Goal: Register for event/course

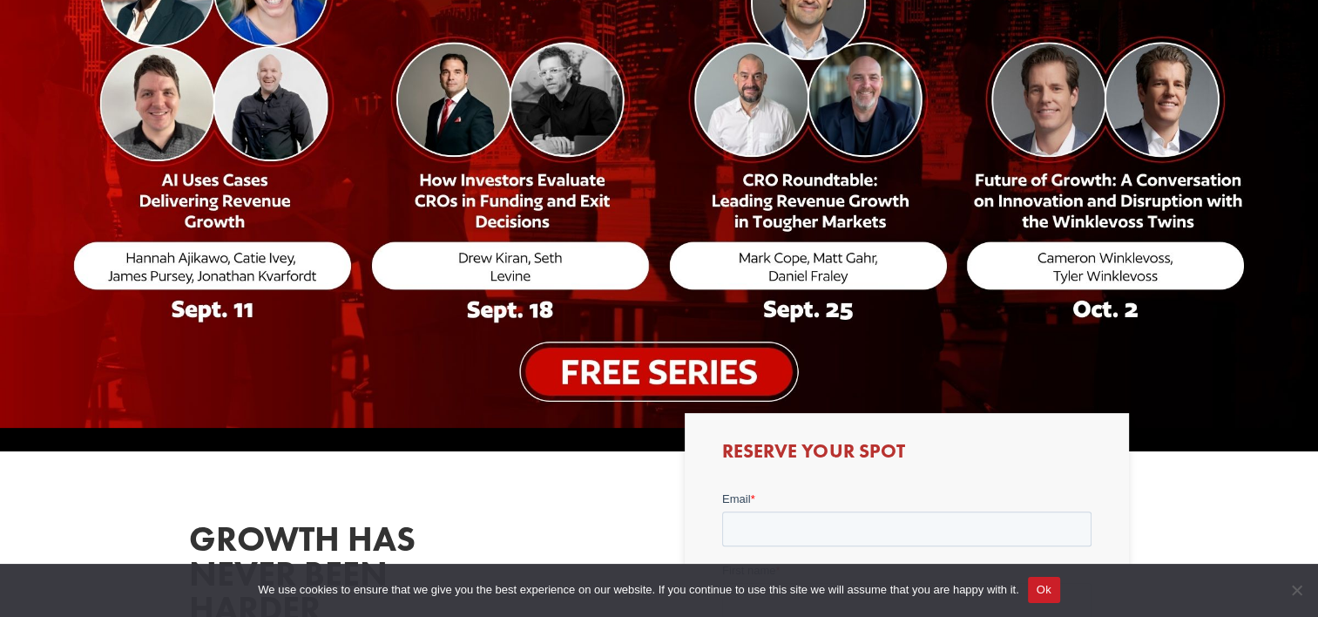
scroll to position [436, 0]
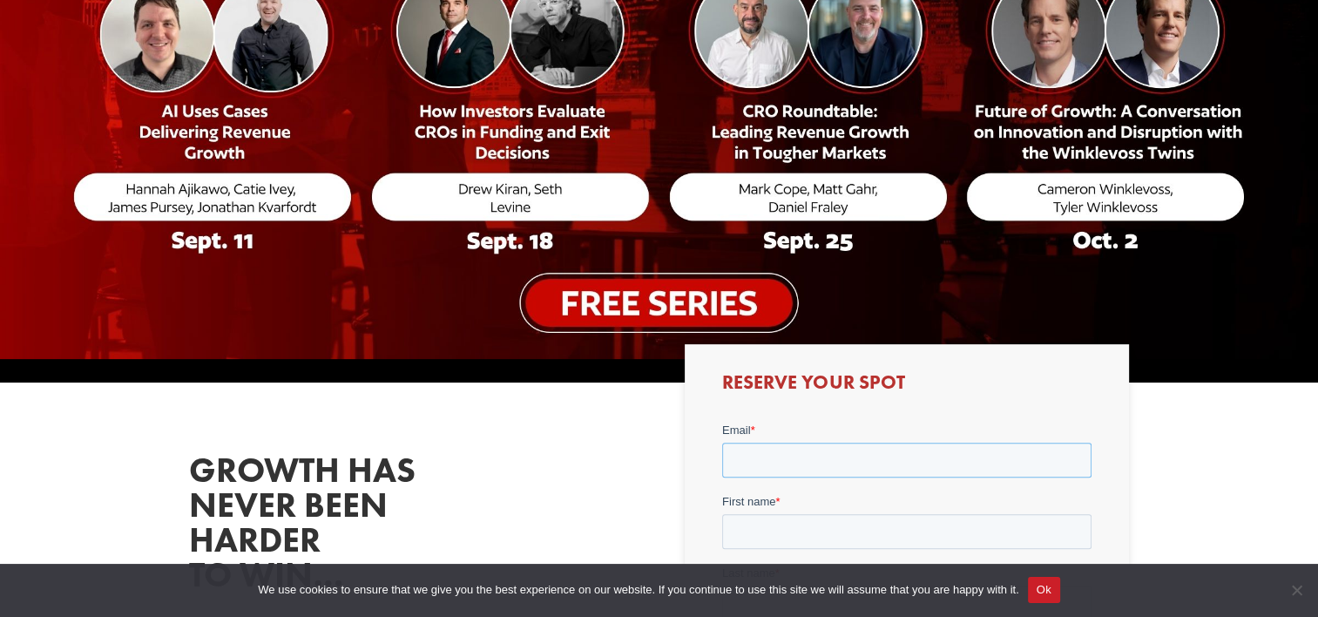
click at [838, 456] on input "Email *" at bounding box center [906, 460] width 369 height 35
type input "[EMAIL_ADDRESS][DOMAIN_NAME]"
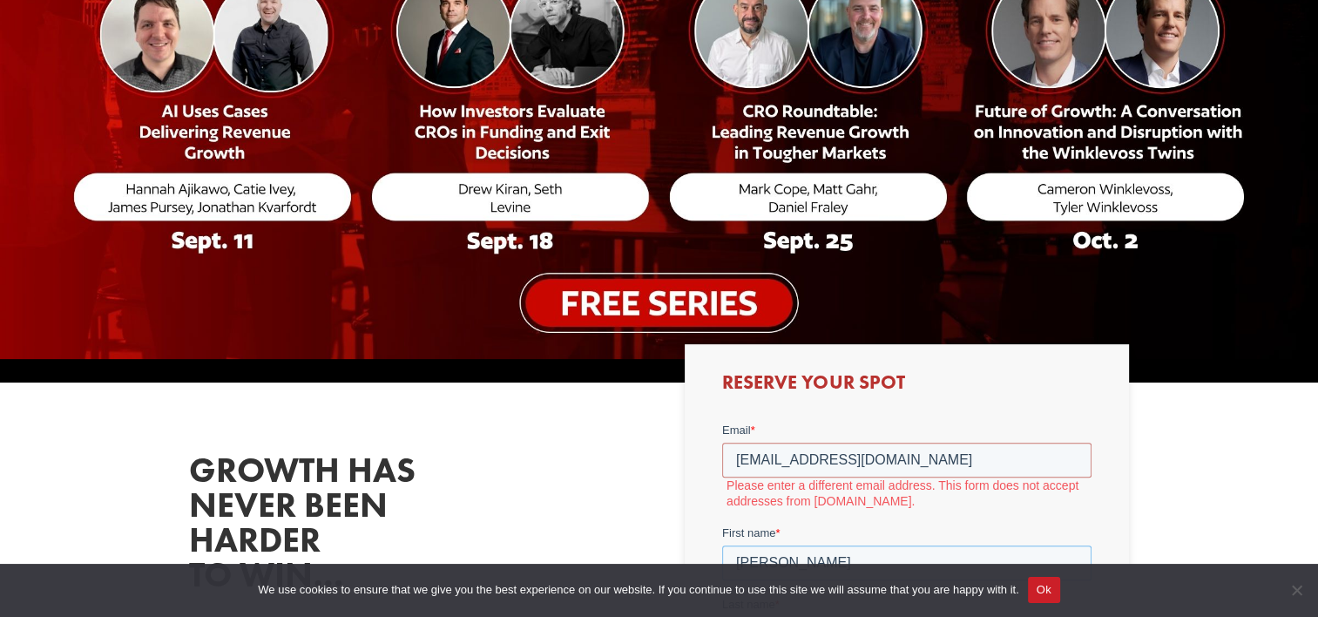
type input "[PERSON_NAME]"
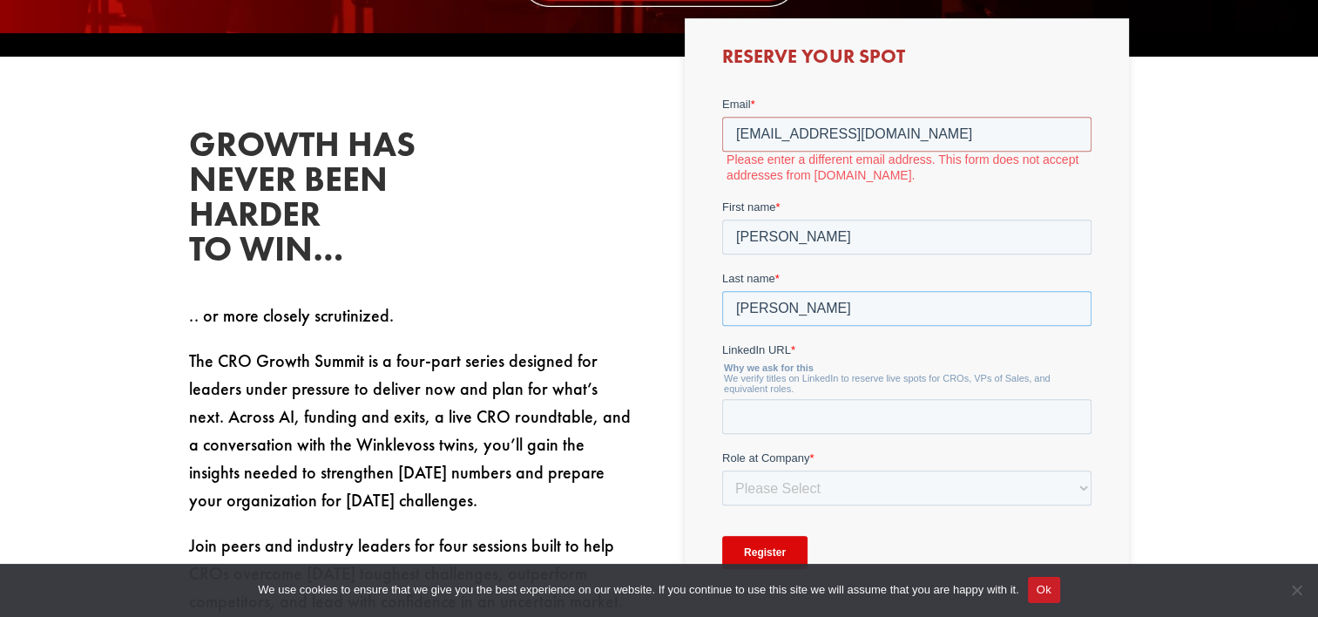
type input "[PERSON_NAME]"
type input "w"
click at [515, 198] on div "Growth has never been harder to win… .. or more closely scrutinized. The CRO Gr…" at bounding box center [411, 371] width 444 height 488
click at [953, 132] on input "[EMAIL_ADDRESS][DOMAIN_NAME]" at bounding box center [906, 134] width 369 height 35
click at [934, 166] on label "Please enter a different email address. This form does not accept addresses fro…" at bounding box center [909, 167] width 365 height 31
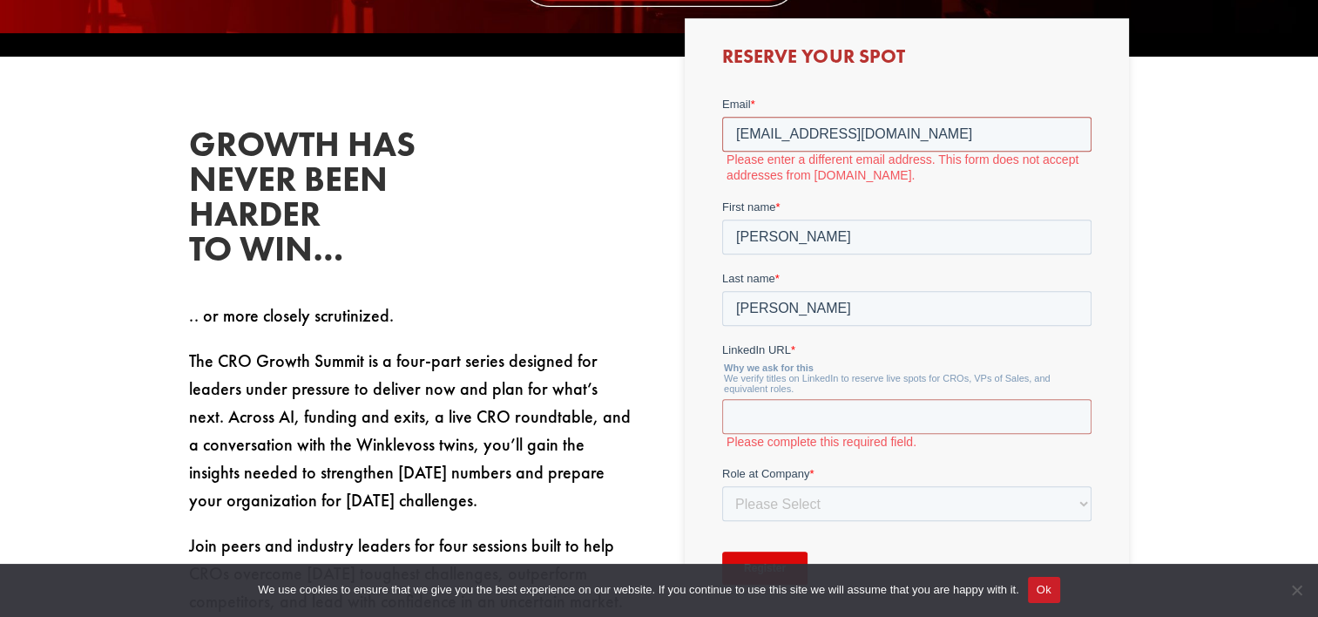
drag, startPoint x: 939, startPoint y: 140, endPoint x: 484, endPoint y: 146, distance: 455.7
click at [722, 146] on html "Email * [EMAIL_ADDRESS][DOMAIN_NAME] Please enter a different email address. Th…" at bounding box center [906, 355] width 369 height 519
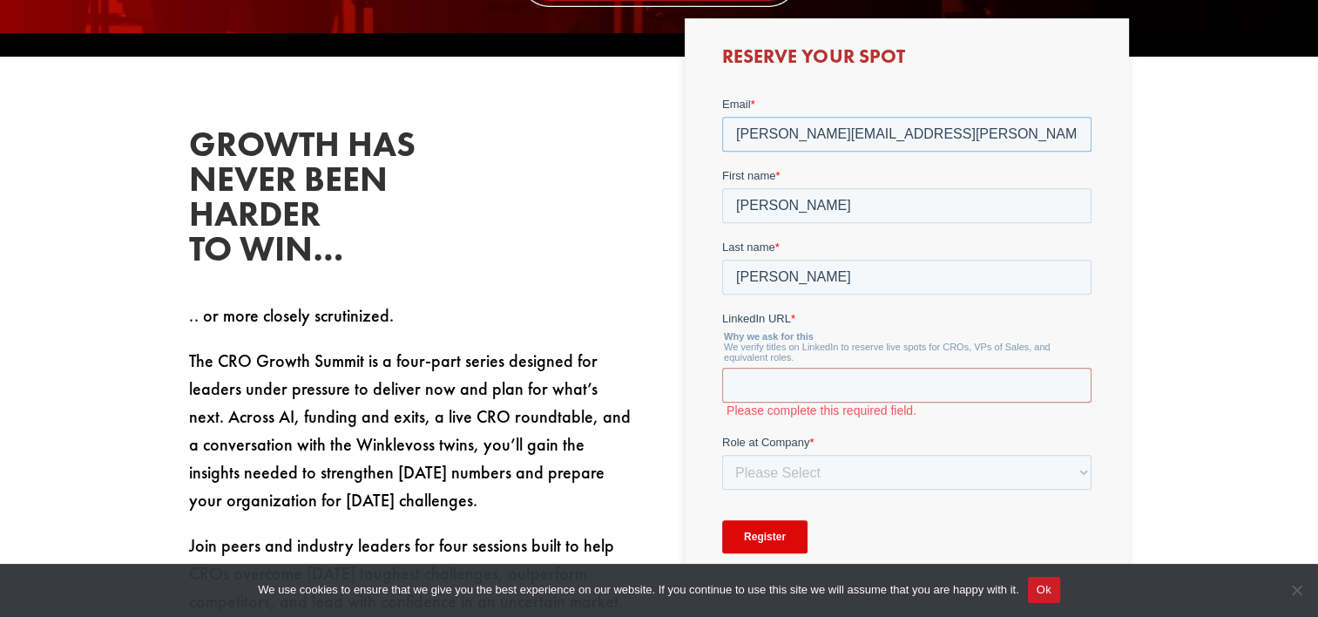
type input "[PERSON_NAME][EMAIL_ADDRESS][PERSON_NAME][DOMAIN_NAME]"
type input "w"
paste input "[URL][DOMAIN_NAME]"
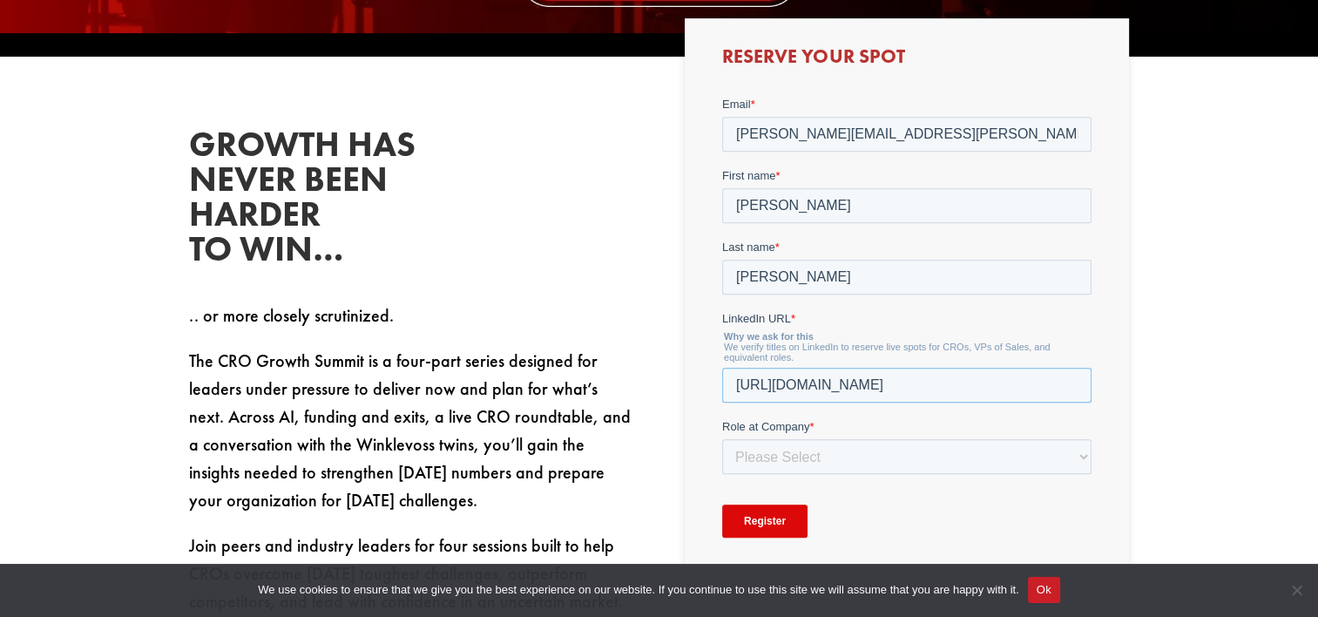
type input "[URL][DOMAIN_NAME]"
click at [795, 454] on select "Please Select C-Level (CRO, CSO, etc) Senior Leadership (VP of Sales, VP of Ena…" at bounding box center [906, 456] width 369 height 35
select select "Senior Leadership (VP of Sales, VP of Enablement, etc)"
click at [722, 439] on select "Please Select C-Level (CRO, CSO, etc) Senior Leadership (VP of Sales, VP of Ena…" at bounding box center [906, 456] width 369 height 35
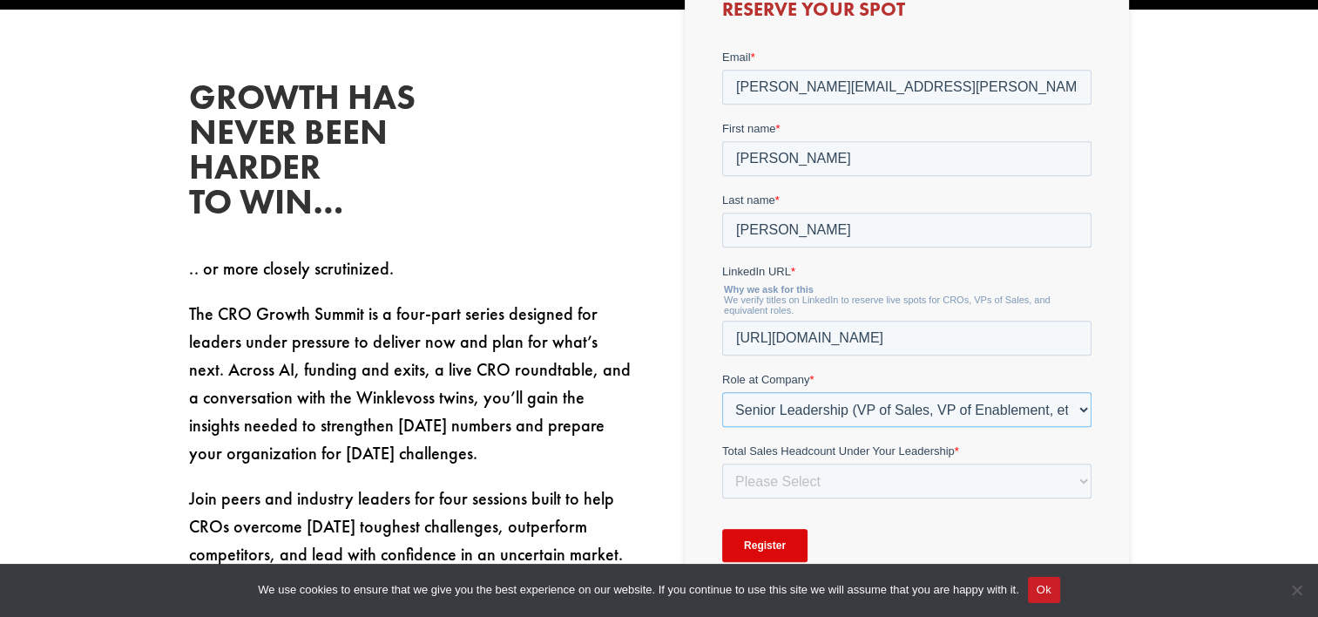
scroll to position [849, 0]
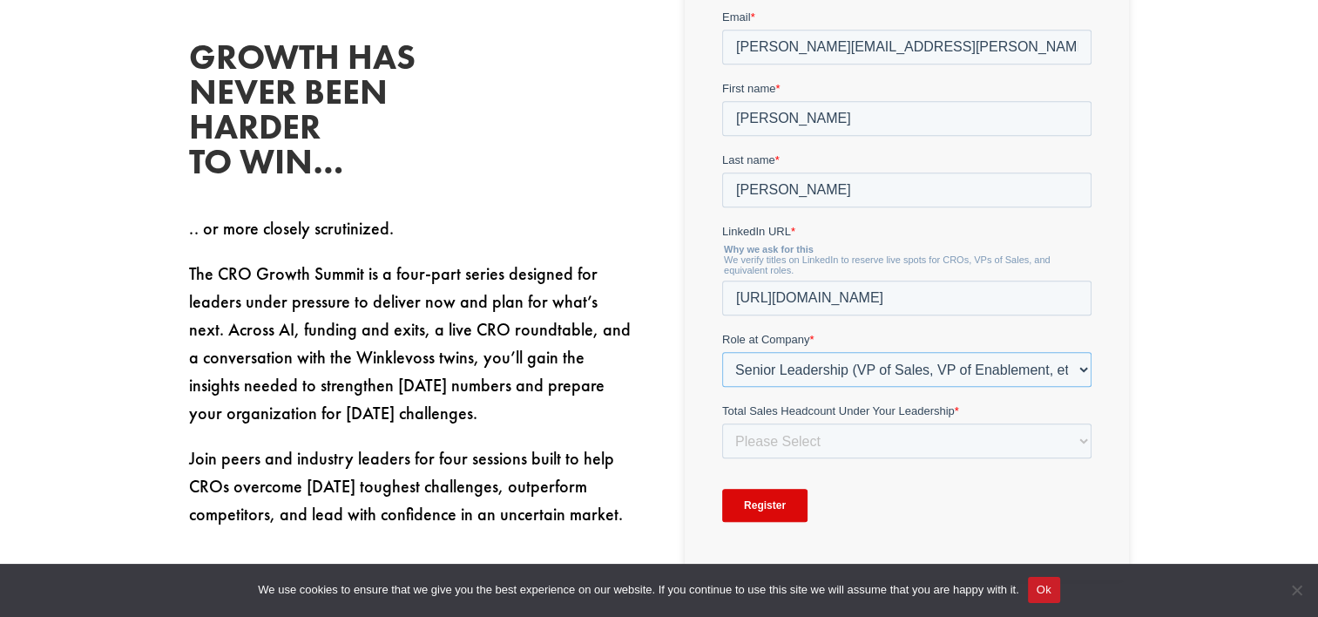
click at [809, 375] on select "Please Select C-Level (CRO, CSO, etc) Senior Leadership (VP of Sales, VP of Ena…" at bounding box center [906, 369] width 369 height 35
click at [810, 373] on select "Please Select C-Level (CRO, CSO, etc) Senior Leadership (VP of Sales, VP of Ena…" at bounding box center [906, 369] width 369 height 35
click at [788, 426] on select "Please Select Just Me 1-9 [PHONE_NUMBER] [PHONE_NUMBER]+" at bounding box center [906, 440] width 369 height 35
click at [789, 435] on select "Please Select Just Me 1-9 [PHONE_NUMBER] [PHONE_NUMBER]+" at bounding box center [906, 440] width 369 height 35
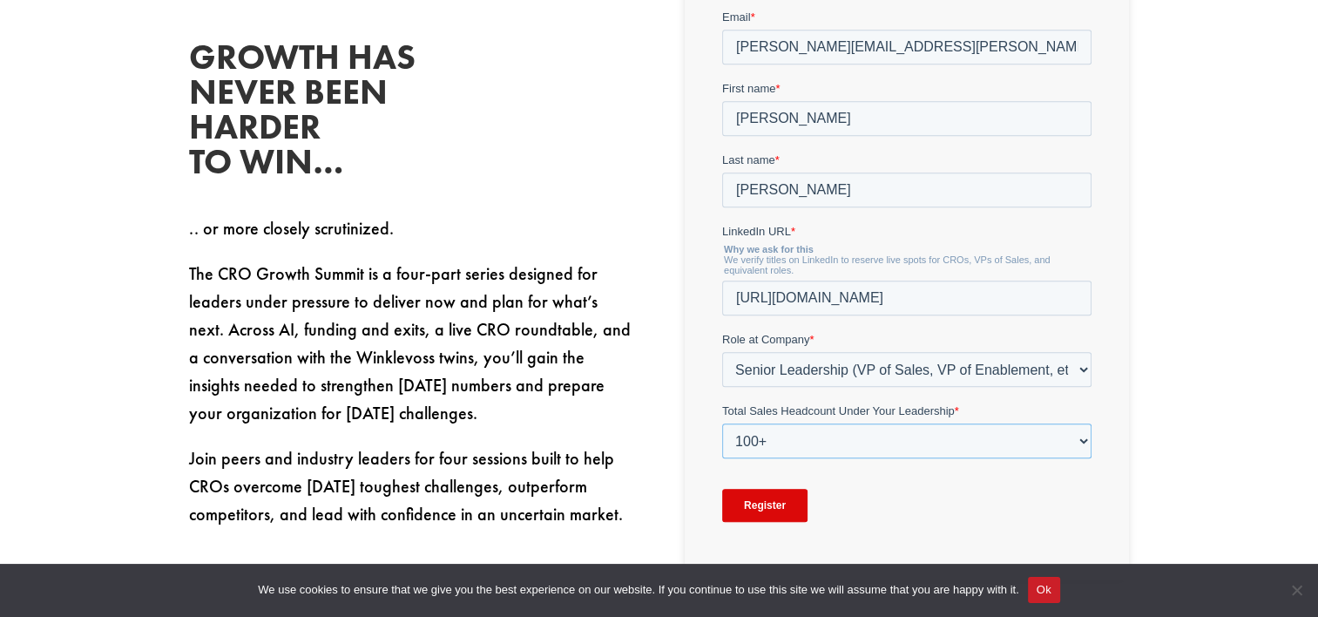
click at [722, 423] on select "Please Select Just Me 1-9 [PHONE_NUMBER] [PHONE_NUMBER]+" at bounding box center [906, 440] width 369 height 35
click at [782, 436] on select "Please Select Just Me 1-9 [PHONE_NUMBER] [PHONE_NUMBER]+" at bounding box center [906, 440] width 369 height 35
select select "20-49"
click at [722, 423] on select "Please Select Just Me 1-9 [PHONE_NUMBER] [PHONE_NUMBER]+" at bounding box center [906, 440] width 369 height 35
click at [758, 508] on input "Register" at bounding box center [764, 505] width 85 height 33
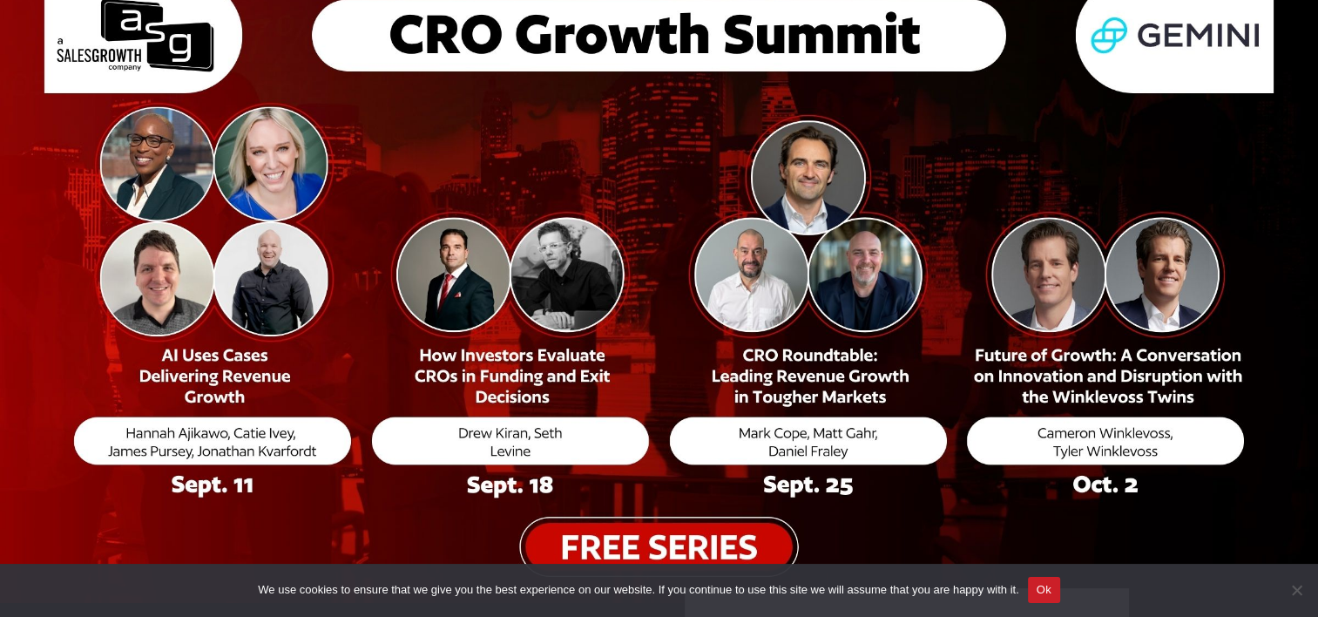
scroll to position [0, 0]
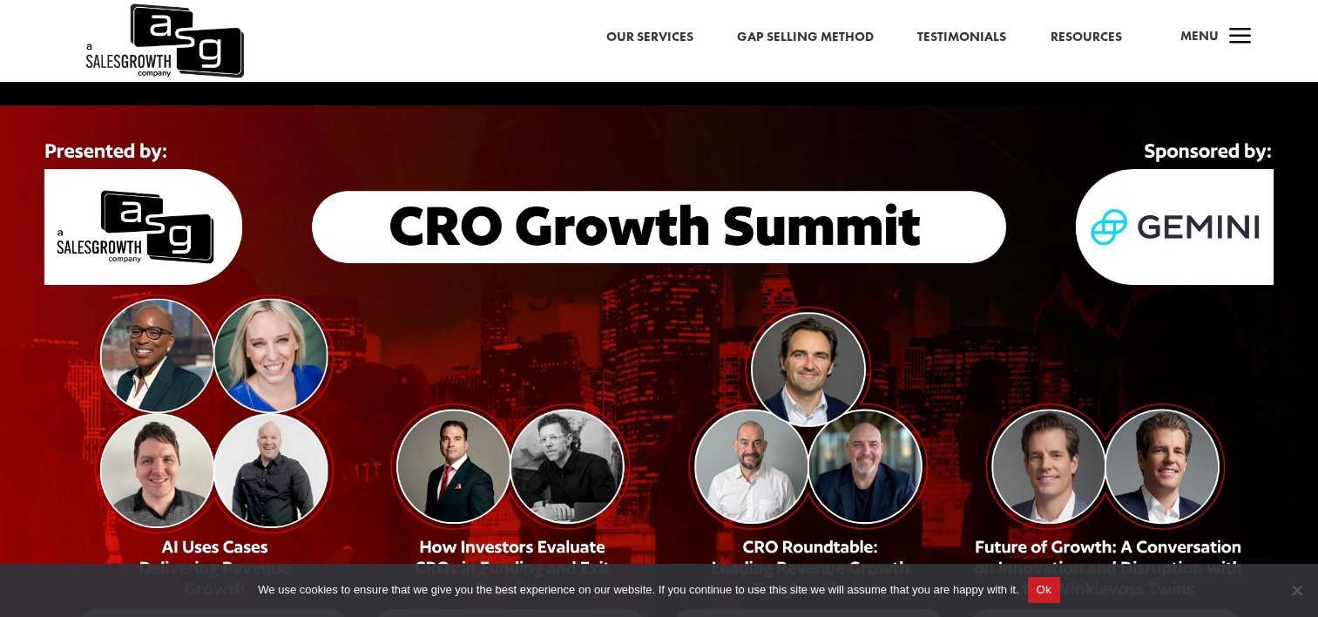
click at [634, 42] on link "Our Services" at bounding box center [649, 37] width 87 height 23
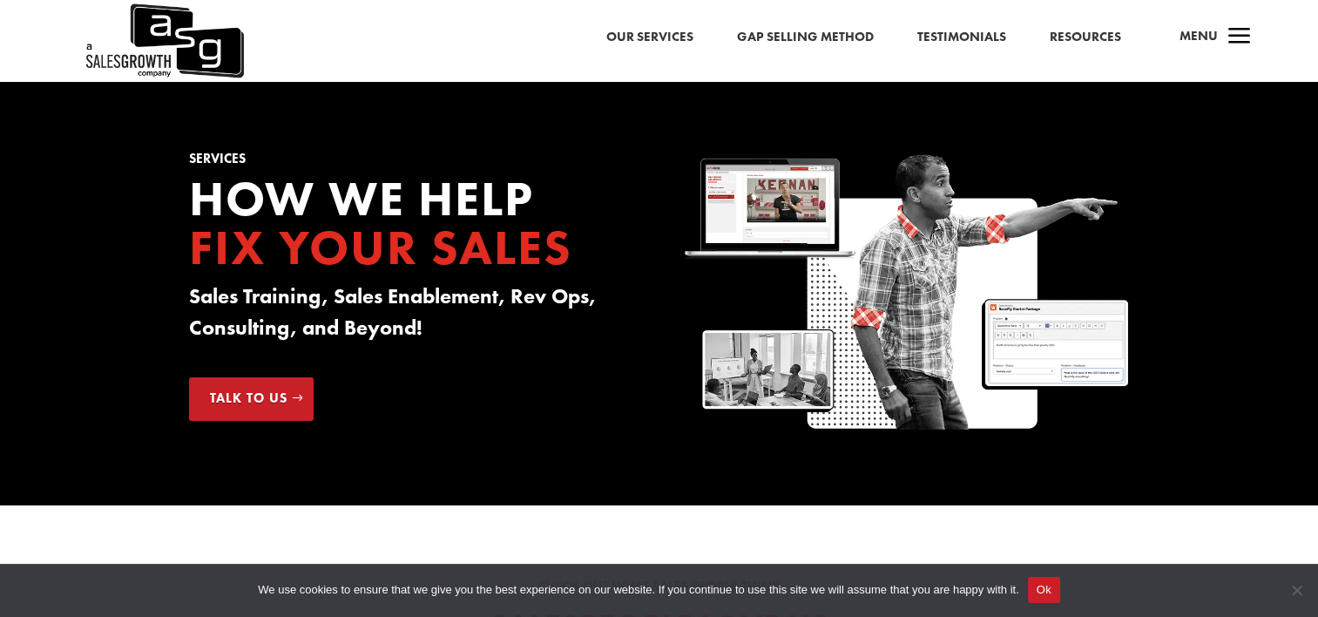
click at [748, 35] on link "Gap Selling Method" at bounding box center [805, 37] width 137 height 23
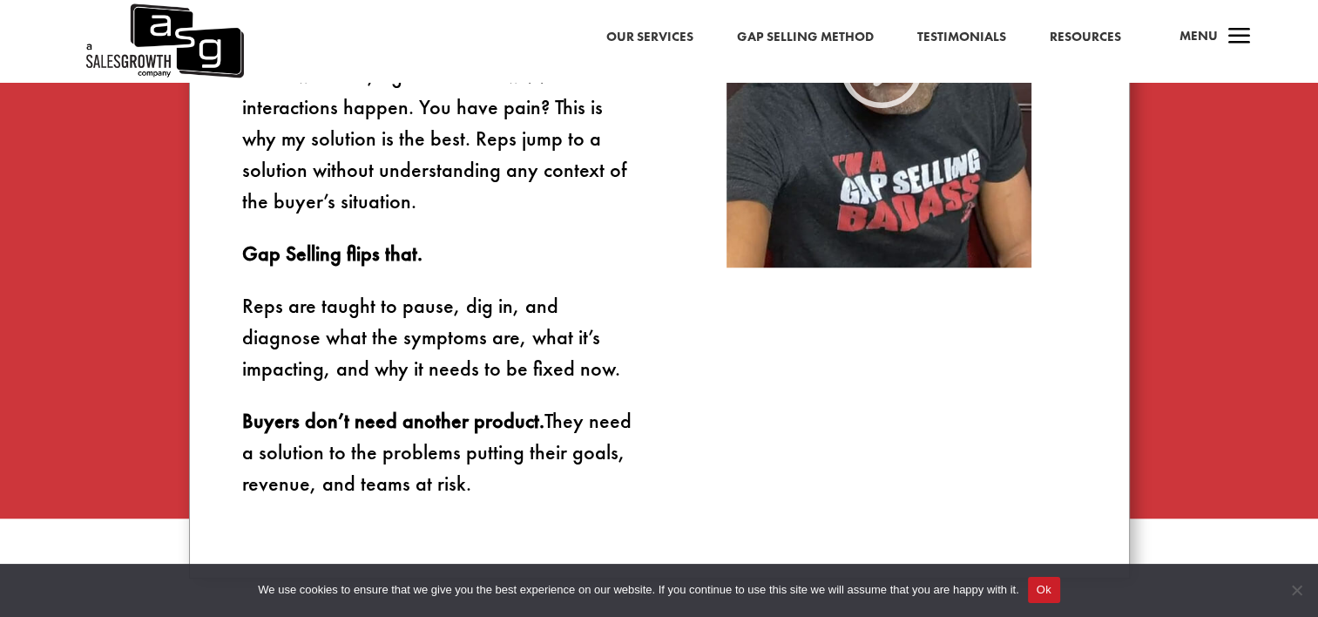
scroll to position [2091, 0]
